Goal: Register for event/course

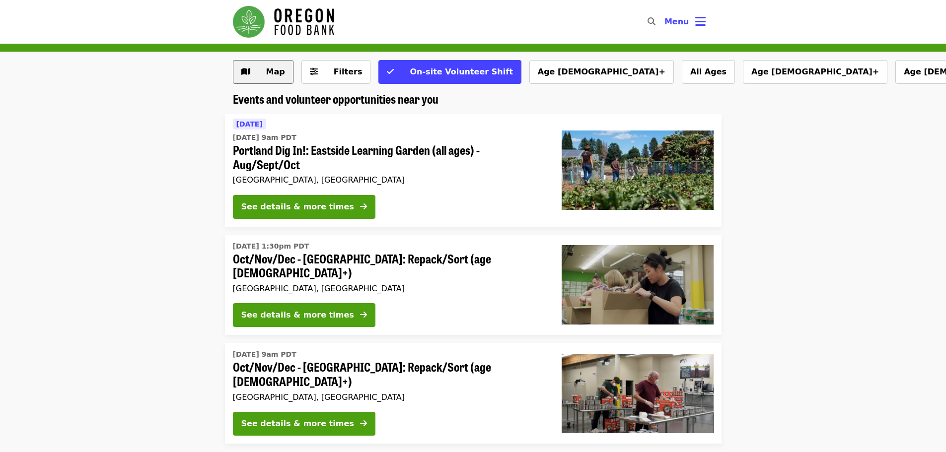
click at [252, 76] on button "Map" at bounding box center [263, 72] width 61 height 24
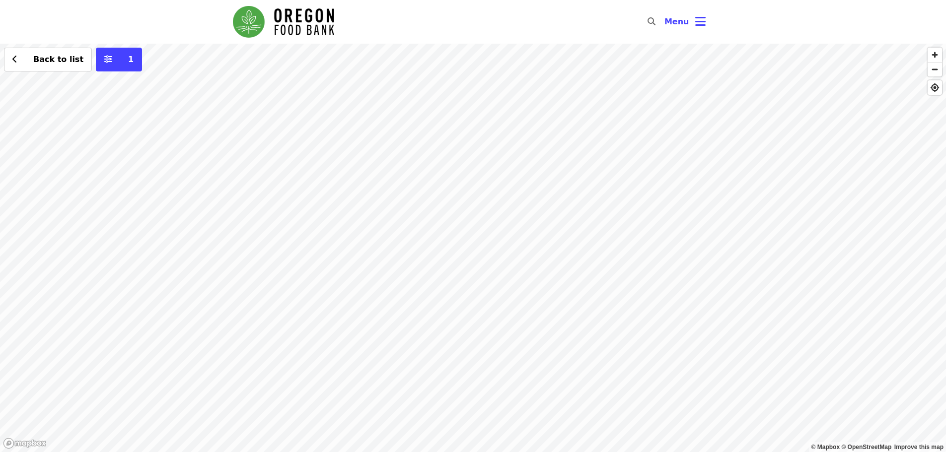
drag, startPoint x: 300, startPoint y: 244, endPoint x: 292, endPoint y: 241, distance: 9.1
click at [299, 244] on div "Back to list 1" at bounding box center [473, 248] width 946 height 409
click at [292, 241] on div "Back to list 1" at bounding box center [473, 248] width 946 height 409
click at [295, 260] on span "See 2 actions at this location" at bounding box center [292, 261] width 130 height 9
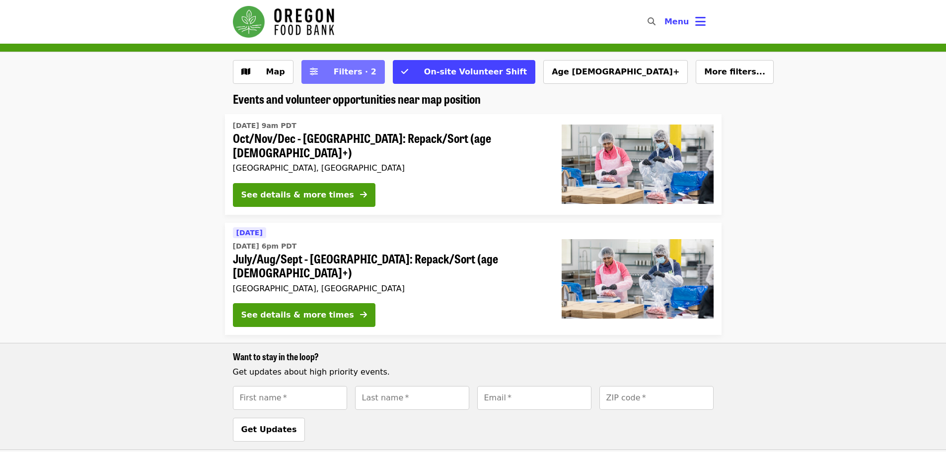
click at [346, 75] on span "Filters · 2" at bounding box center [355, 71] width 43 height 9
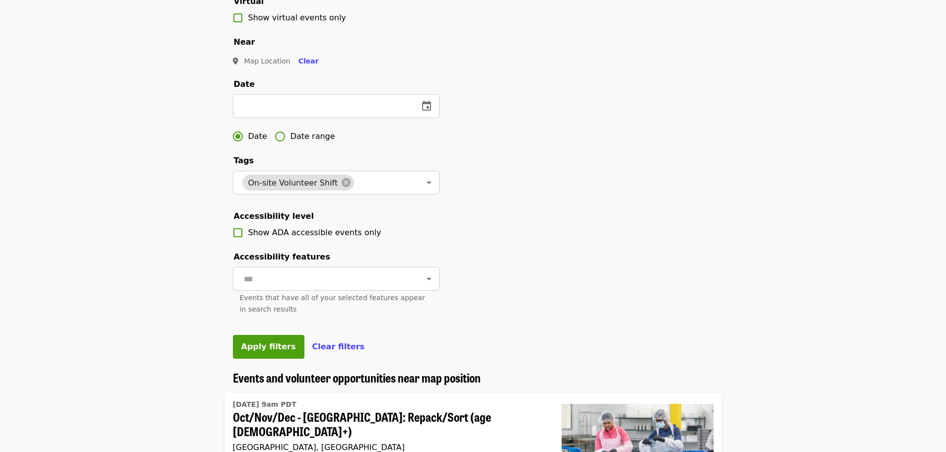
scroll to position [248, 0]
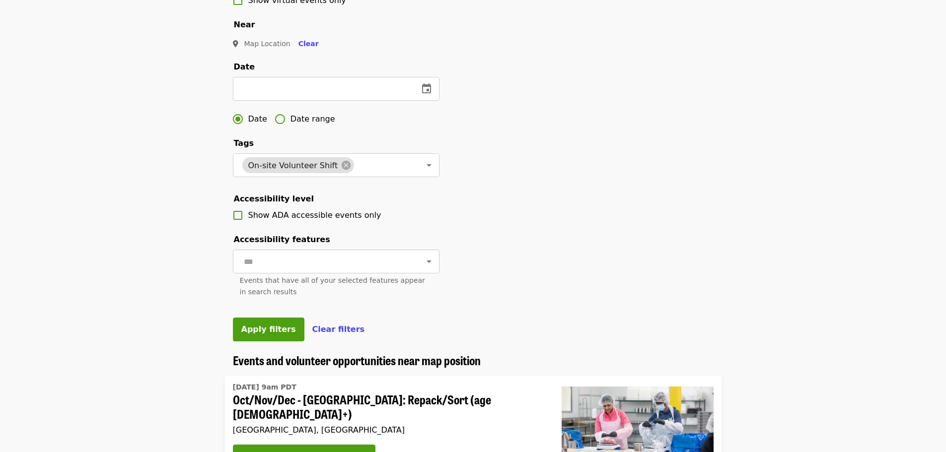
click at [341, 138] on fieldset "Date ​ Date Date range" at bounding box center [336, 162] width 207 height 48
click at [365, 101] on input "text" at bounding box center [322, 89] width 178 height 24
click at [415, 100] on button "change date" at bounding box center [427, 89] width 24 height 24
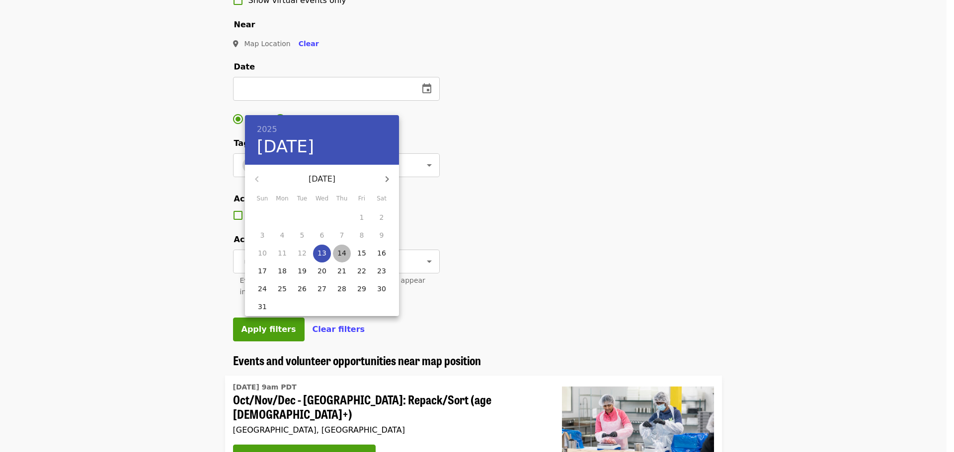
click at [340, 249] on p "14" at bounding box center [341, 253] width 9 height 10
type input "**********"
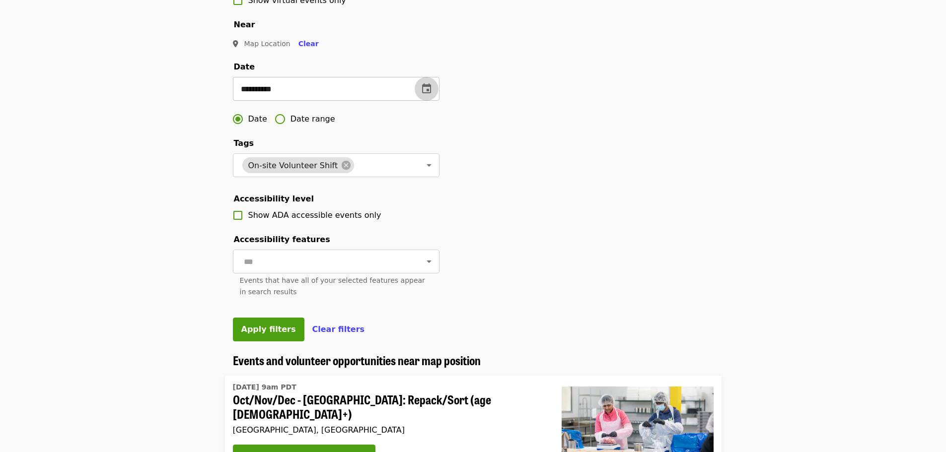
click at [427, 95] on icon "change date" at bounding box center [427, 89] width 12 height 12
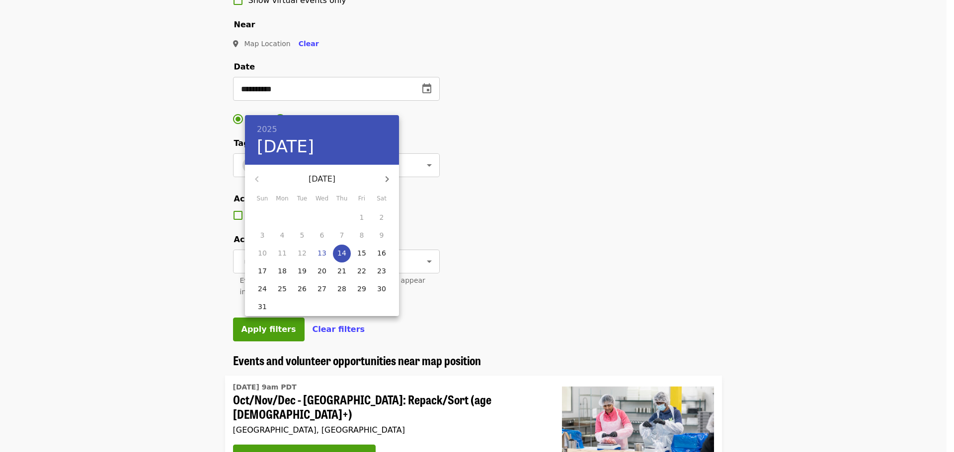
click at [533, 185] on div at bounding box center [477, 226] width 954 height 452
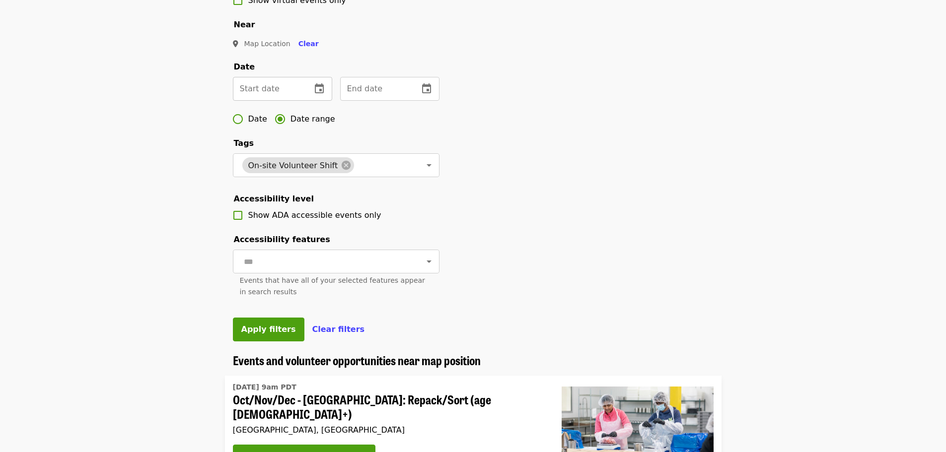
click at [278, 101] on input "text" at bounding box center [268, 89] width 71 height 24
click at [318, 95] on icon "change date" at bounding box center [319, 89] width 12 height 12
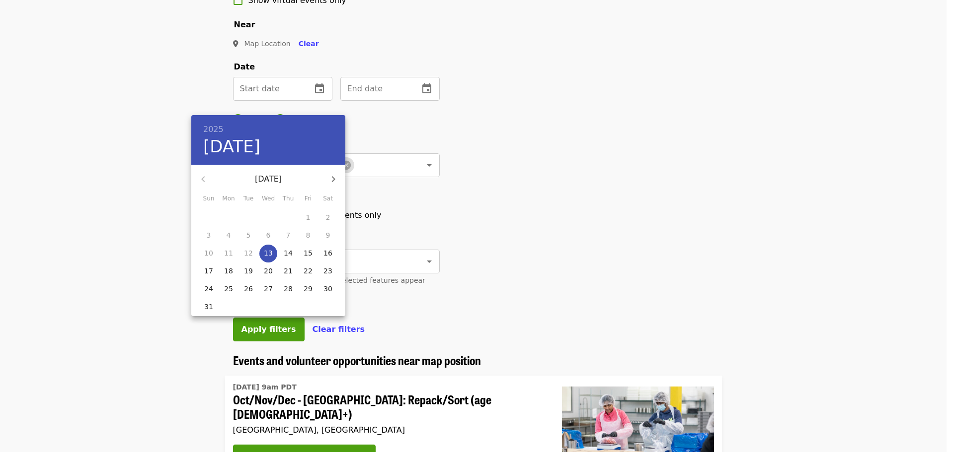
click at [287, 253] on p "14" at bounding box center [288, 253] width 9 height 10
type input "**********"
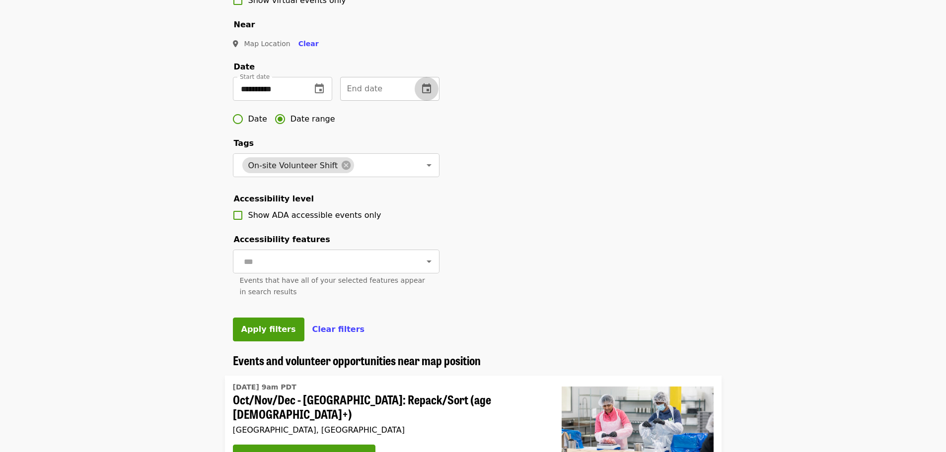
click at [429, 93] on icon "change date" at bounding box center [426, 88] width 9 height 10
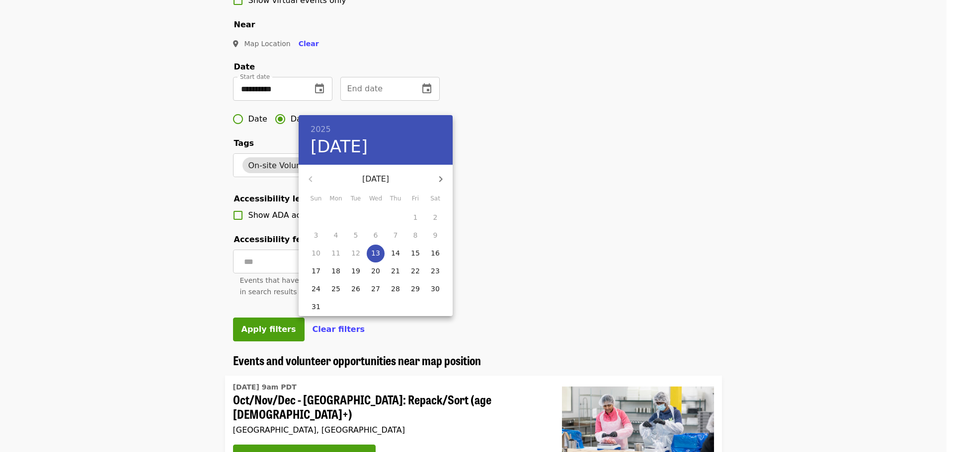
click at [374, 285] on p "27" at bounding box center [375, 289] width 9 height 10
type input "**********"
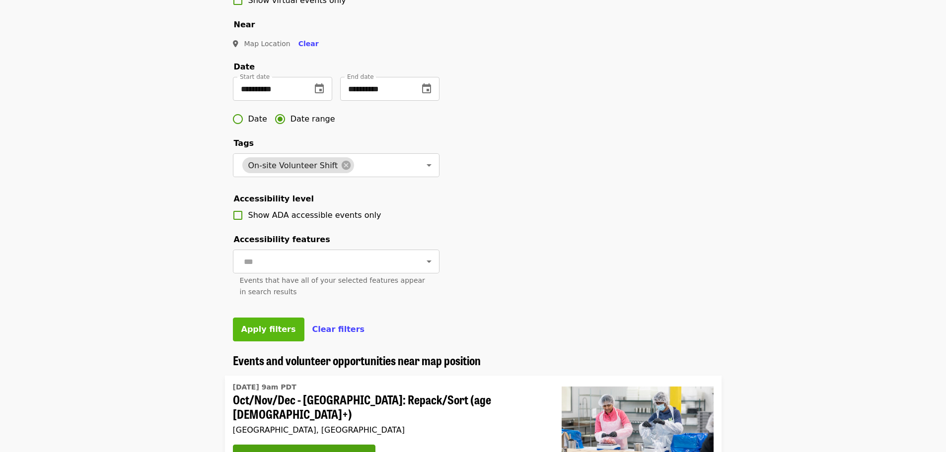
click at [281, 334] on span "Apply filters" at bounding box center [268, 329] width 55 height 9
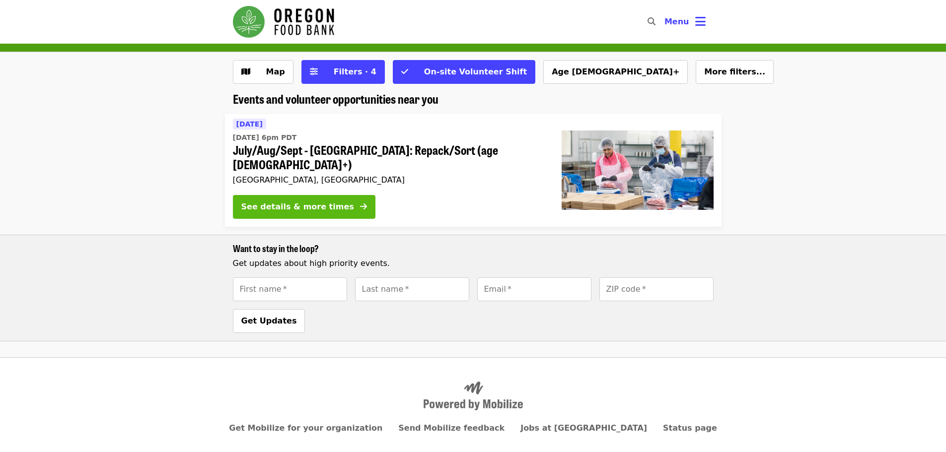
click at [315, 201] on div "See details & more times" at bounding box center [297, 207] width 113 height 12
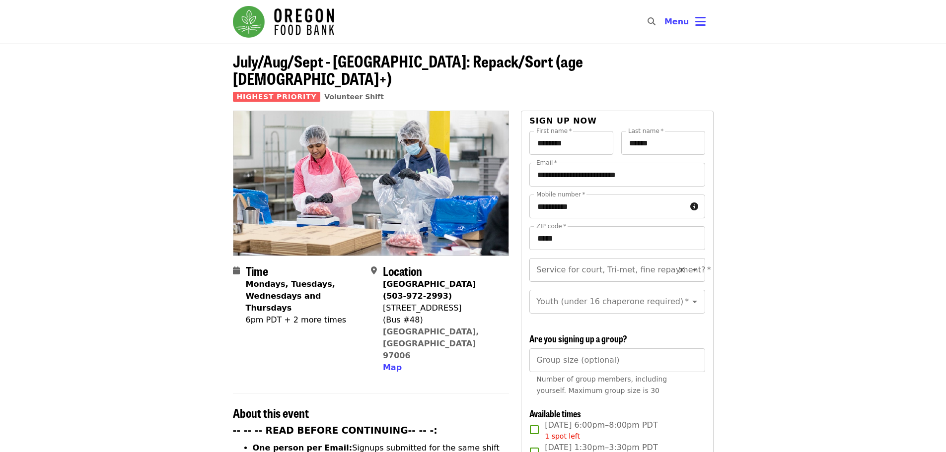
click at [611, 261] on input "Service for court, Tri-met, fine repayment?   *" at bounding box center [604, 270] width 135 height 19
click at [559, 278] on li "No" at bounding box center [613, 280] width 168 height 18
type input "**"
click at [580, 293] on input "Youth (under 16 chaperone required)   *" at bounding box center [604, 302] width 135 height 19
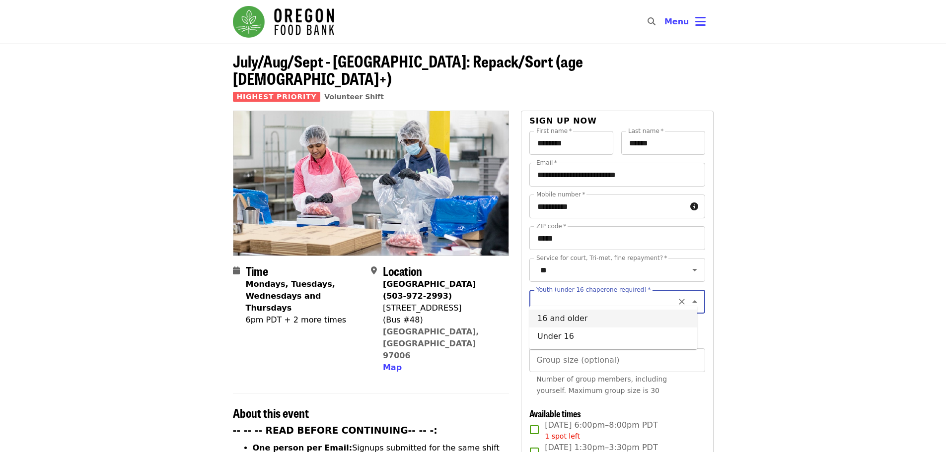
click at [567, 321] on li "16 and older" at bounding box center [613, 319] width 168 height 18
type input "**********"
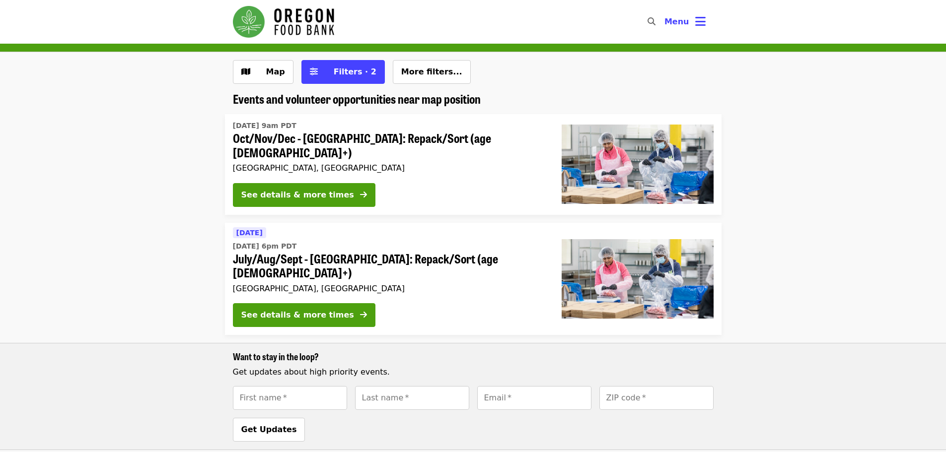
scroll to position [18, 0]
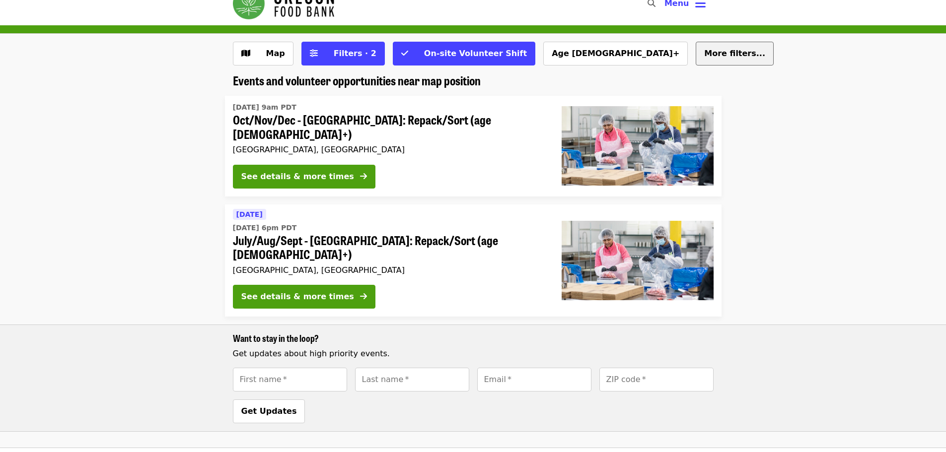
click at [704, 50] on span "More filters..." at bounding box center [734, 53] width 61 height 9
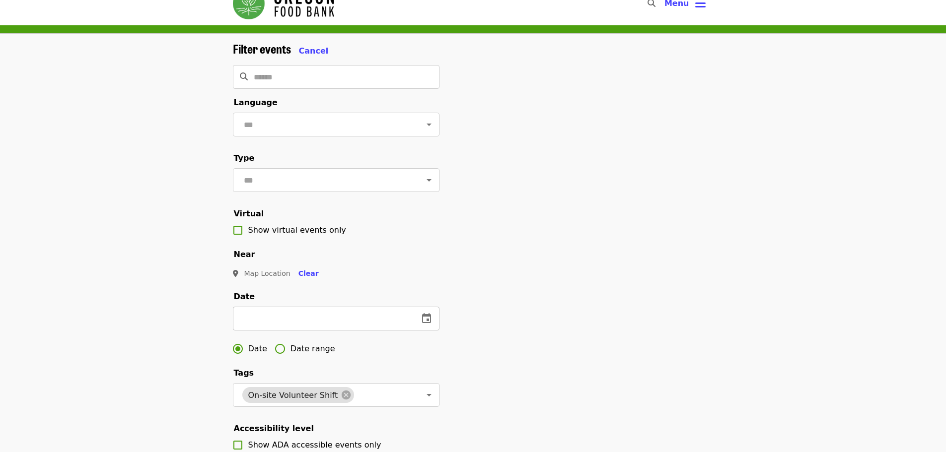
click at [424, 325] on icon "change date" at bounding box center [427, 319] width 12 height 12
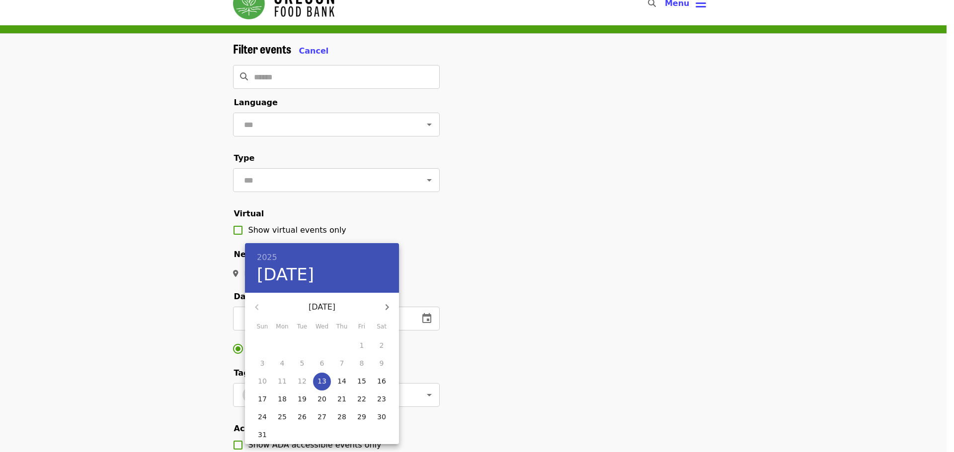
click at [351, 375] on div "10 11 12 13 14 15 16" at bounding box center [322, 382] width 154 height 18
click at [344, 378] on p "14" at bounding box center [341, 381] width 9 height 10
type input "**********"
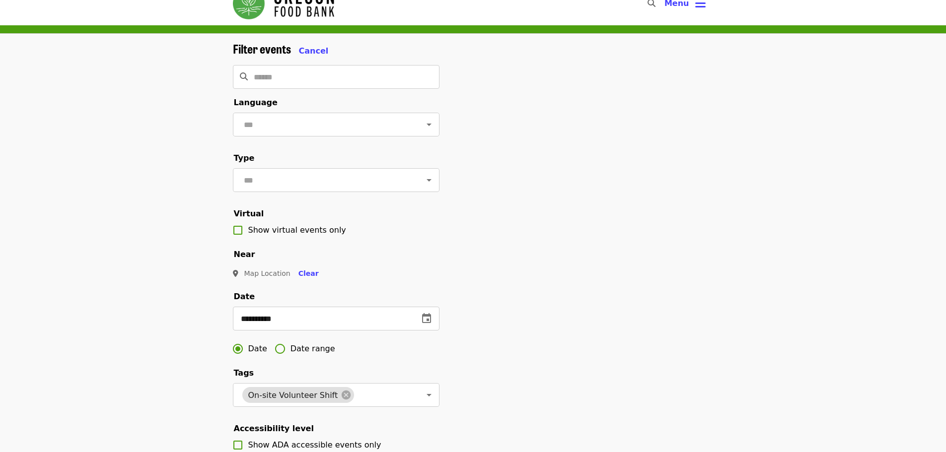
scroll to position [316, 0]
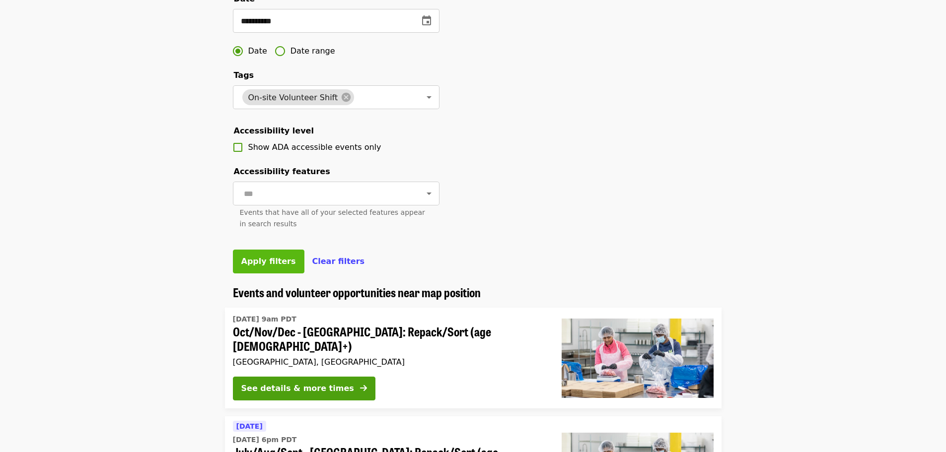
click at [249, 274] on button "Apply filters" at bounding box center [269, 262] width 72 height 24
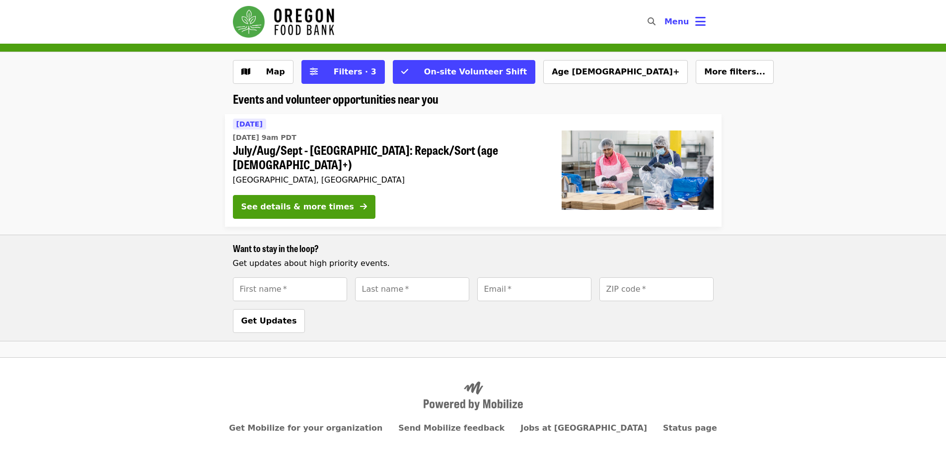
click at [271, 207] on div "See details & more times" at bounding box center [389, 209] width 313 height 28
click at [265, 77] on span "Map" at bounding box center [270, 72] width 29 height 12
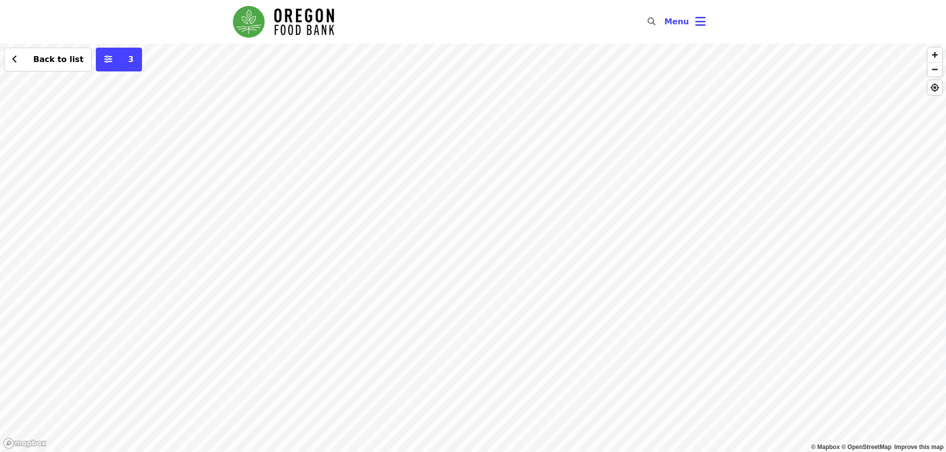
click at [756, 149] on div "Back to list 3" at bounding box center [473, 248] width 946 height 409
click at [368, 171] on div "Back to list 3" at bounding box center [473, 248] width 946 height 409
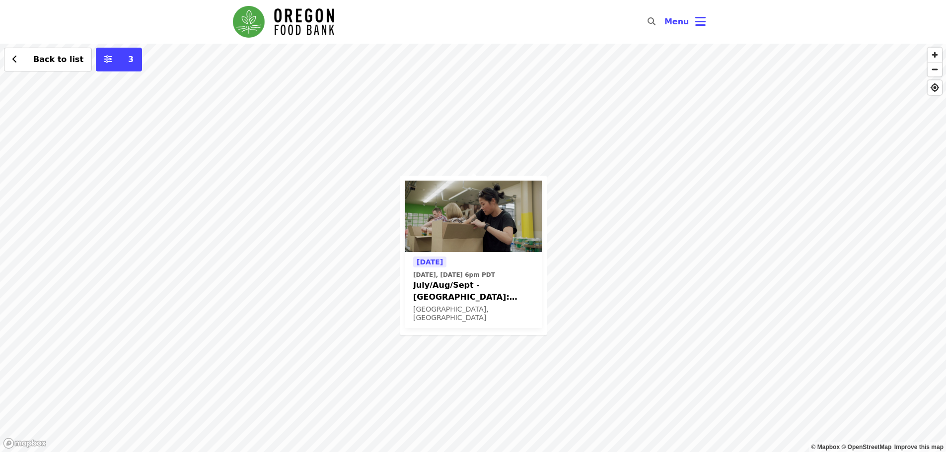
click at [605, 341] on div "Today Today, Aug 13 @ 6pm PDT July/Aug/Sept - Portland: Repack/Sort (age 8+) Po…" at bounding box center [473, 248] width 946 height 409
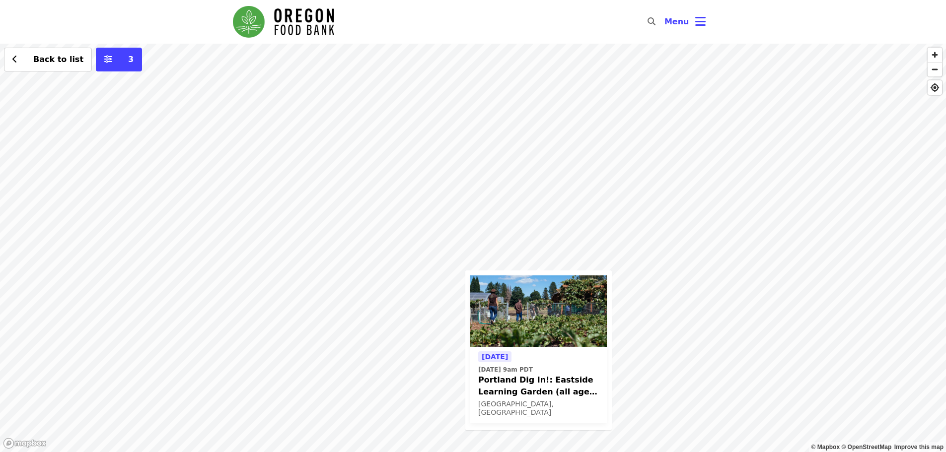
drag, startPoint x: 599, startPoint y: 283, endPoint x: 640, endPoint y: 333, distance: 64.6
click at [675, 389] on div "Tomorrow Thu, Aug 14 @ 9am PDT Portland Dig In!: Eastside Learning Garden (all …" at bounding box center [473, 248] width 946 height 409
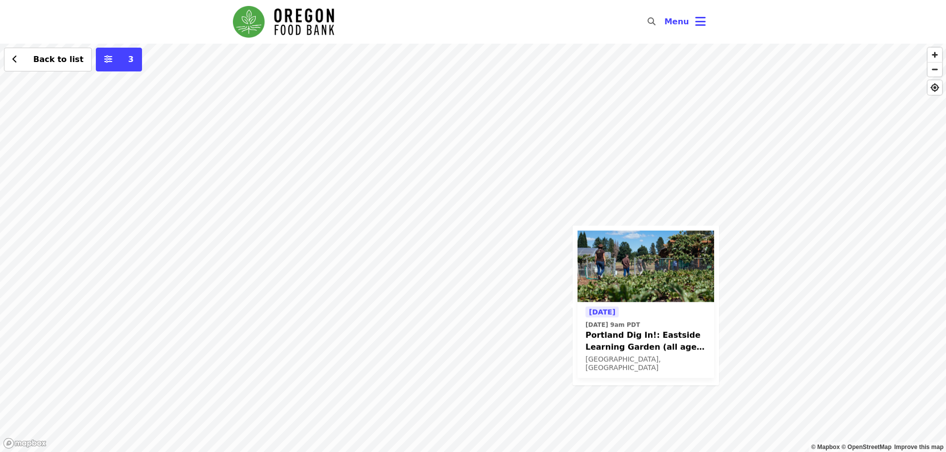
click at [432, 144] on div "Tomorrow Thu, Aug 14 @ 9am PDT Portland Dig In!: Eastside Learning Garden (all …" at bounding box center [473, 248] width 946 height 409
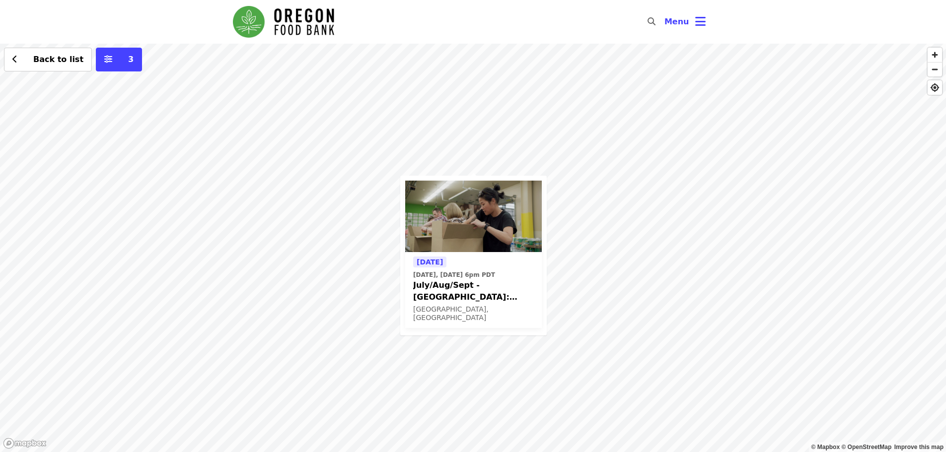
click at [481, 274] on time "Today, Aug 13 @ 6pm PDT" at bounding box center [454, 275] width 82 height 9
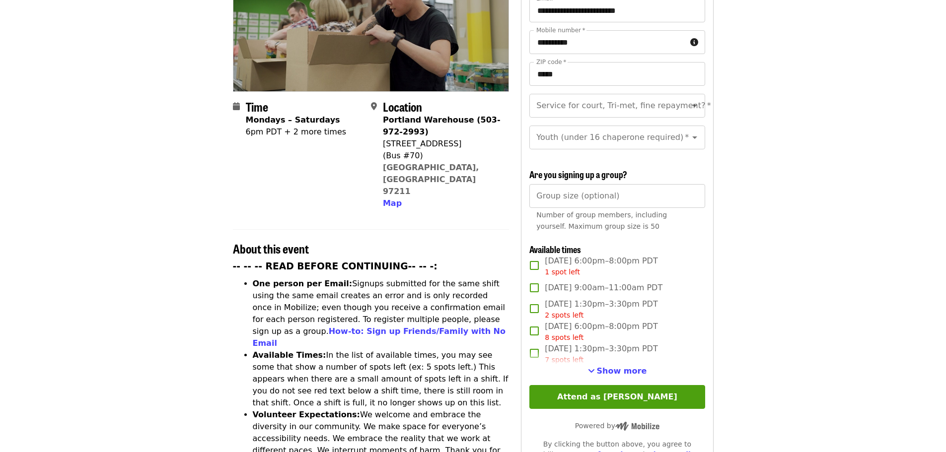
scroll to position [199, 0]
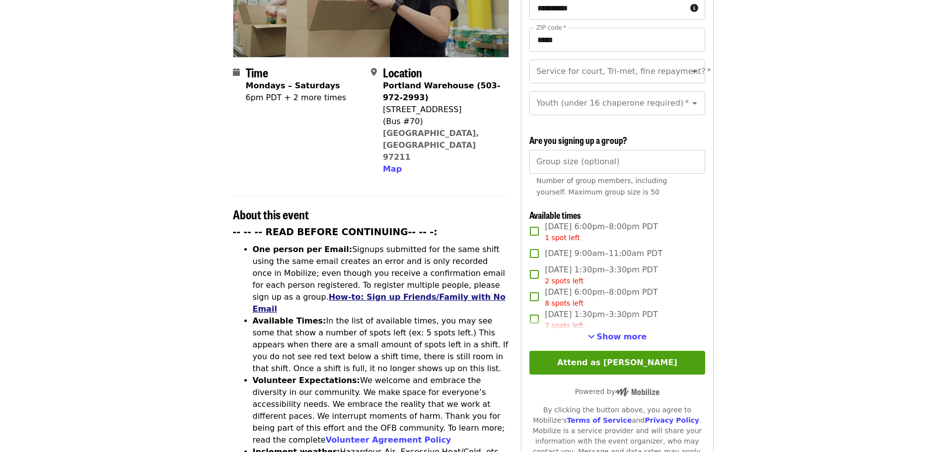
click at [480, 293] on link "How-to: Sign up Friends/Family with No Email" at bounding box center [379, 303] width 253 height 21
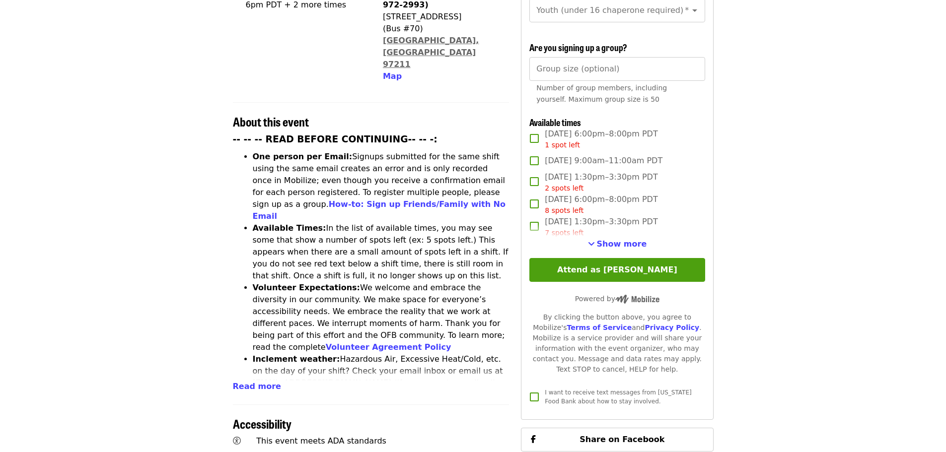
scroll to position [298, 0]
